Goal: Transaction & Acquisition: Purchase product/service

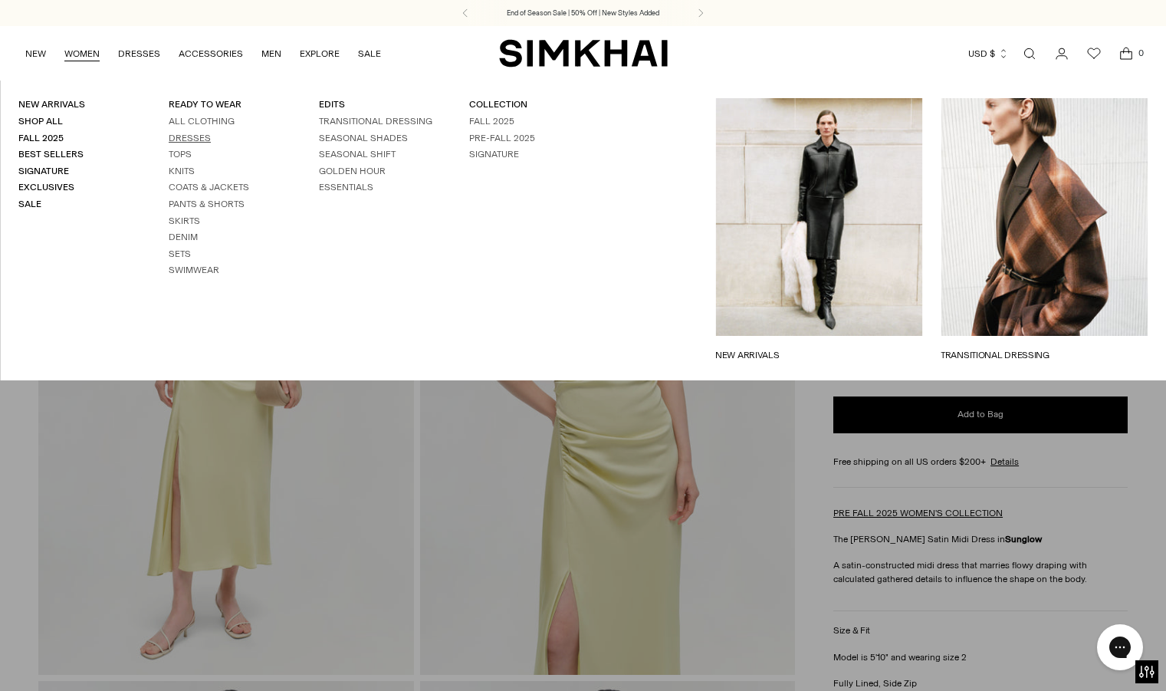
click at [188, 141] on link "Dresses" at bounding box center [190, 138] width 42 height 11
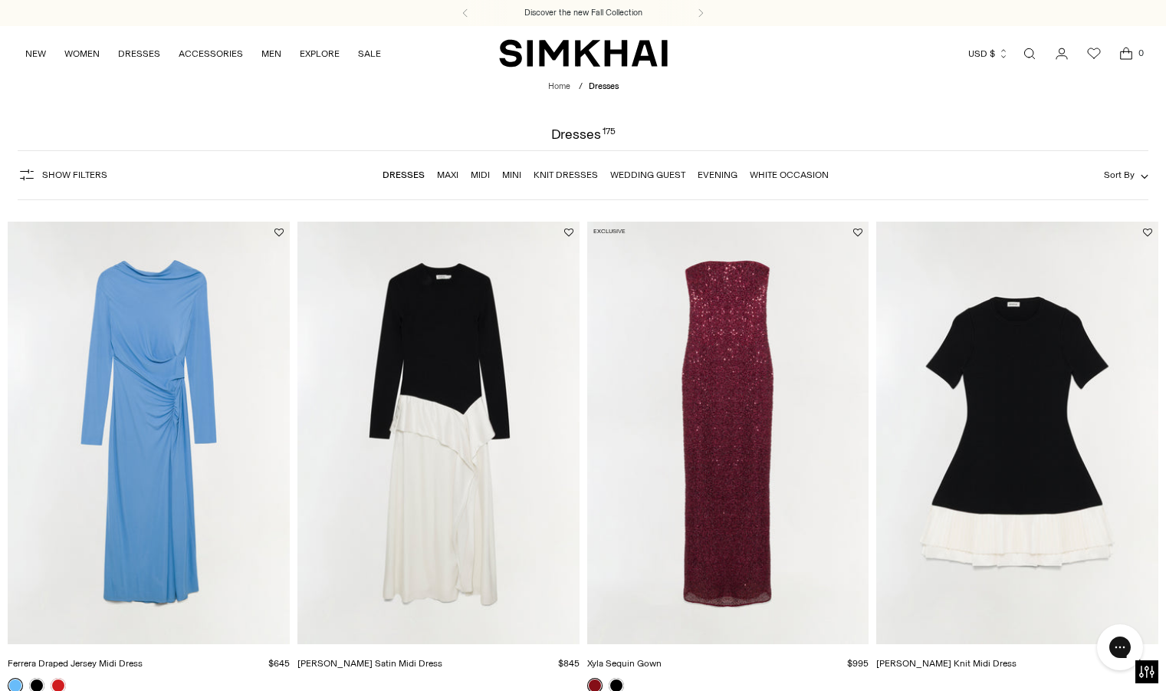
click at [735, 178] on link "Evening" at bounding box center [718, 174] width 40 height 11
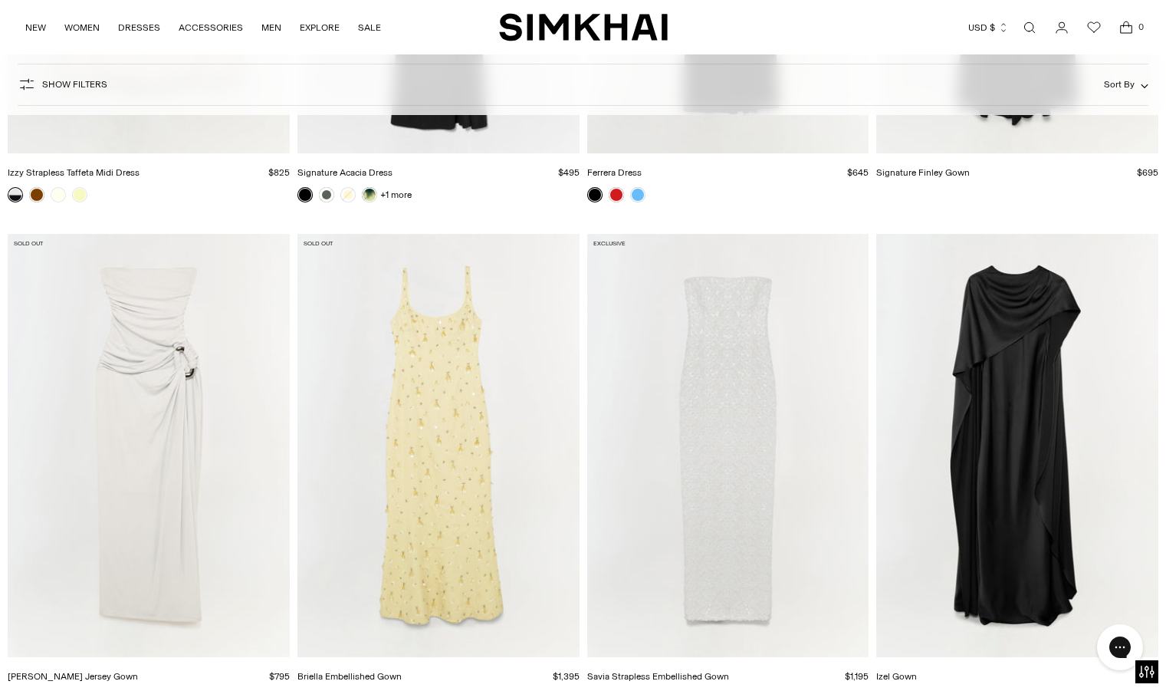
scroll to position [3297, 0]
